Goal: Information Seeking & Learning: Learn about a topic

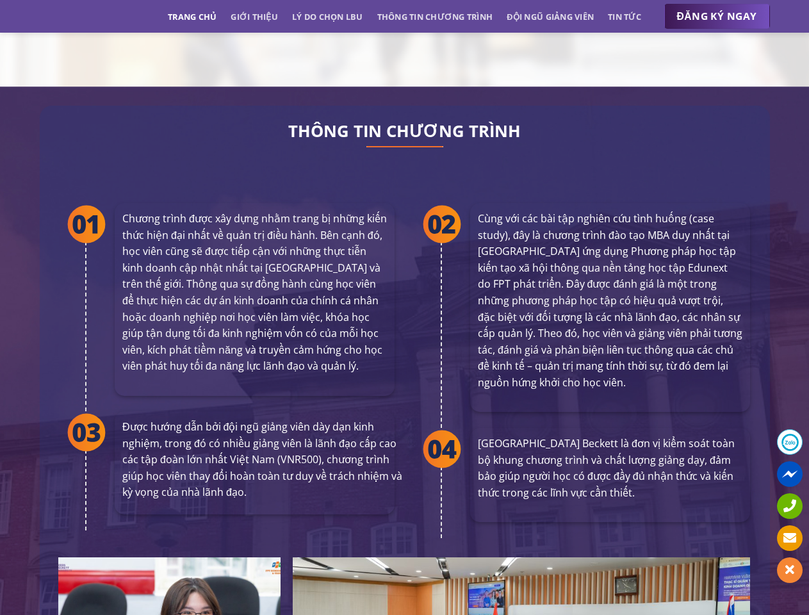
scroll to position [2318, 0]
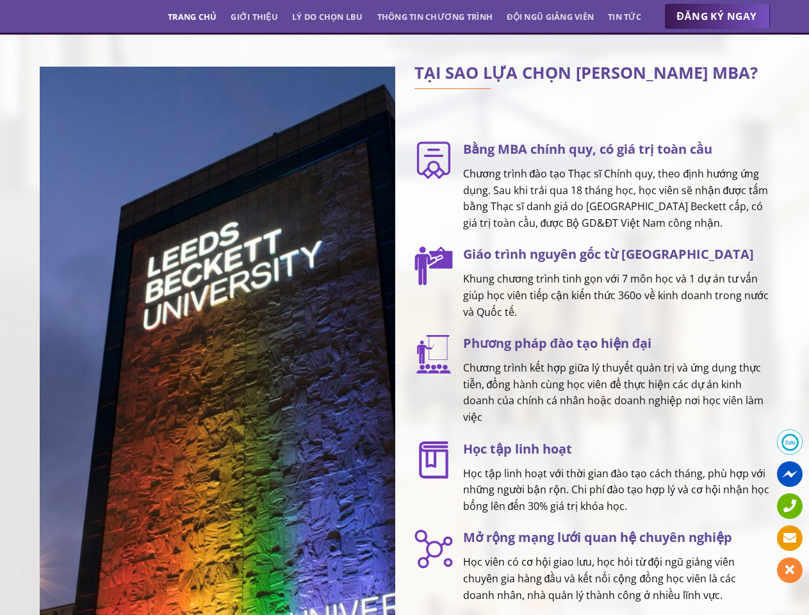
scroll to position [1608, 0]
